Goal: Find specific page/section: Find specific page/section

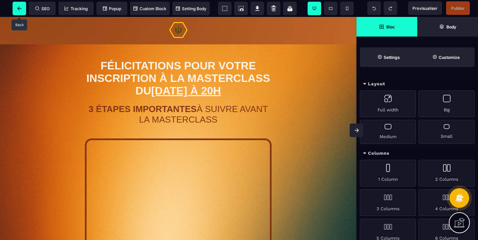
click at [20, 9] on icon at bounding box center [19, 8] width 4 height 4
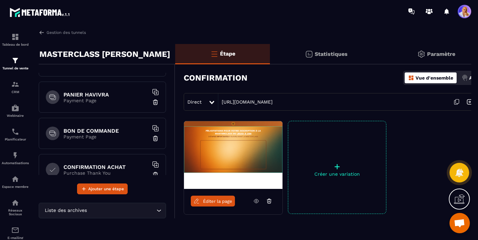
scroll to position [173, 0]
click at [106, 130] on h6 "BON DE COMMANDE" at bounding box center [105, 131] width 85 height 6
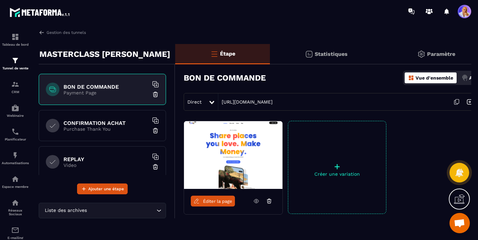
scroll to position [219, 0]
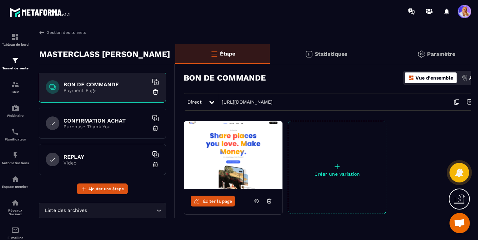
click at [100, 123] on h6 "CONFIRMATION ACHAT" at bounding box center [105, 121] width 85 height 6
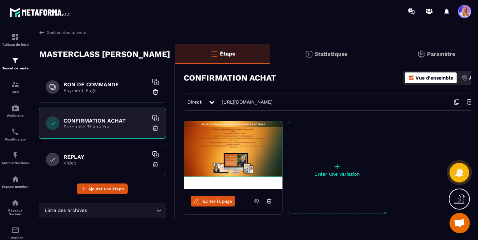
click at [210, 202] on span "Éditer la page" at bounding box center [217, 201] width 29 height 5
